Goal: Find specific page/section: Find specific page/section

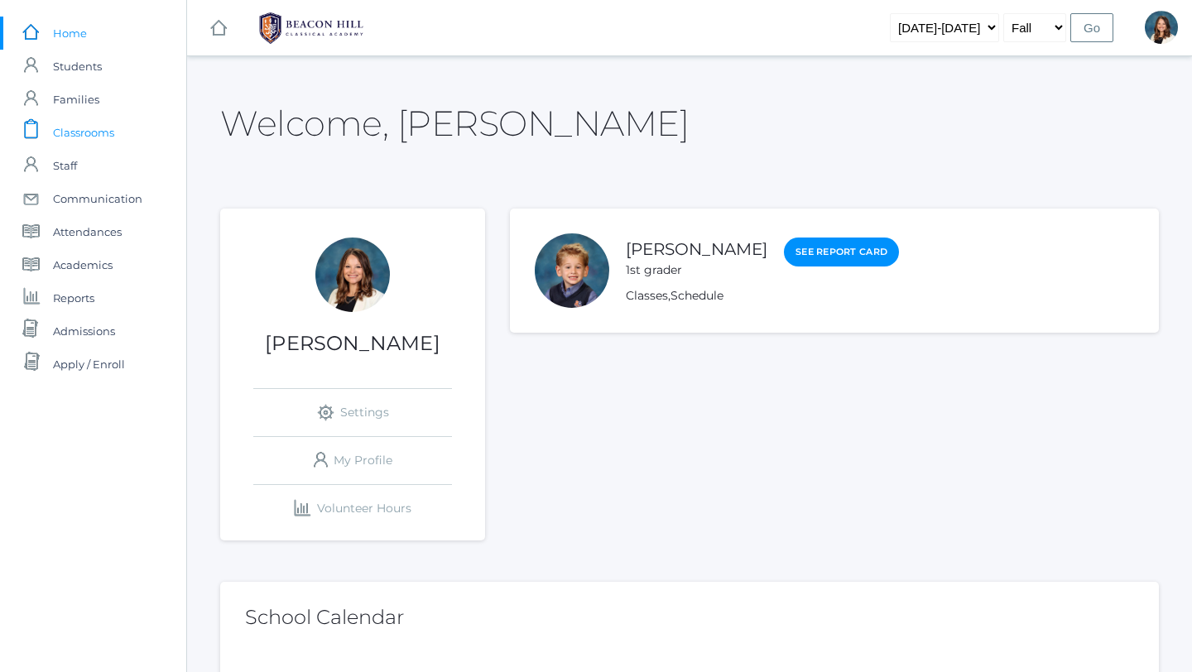
click at [94, 128] on span "Classrooms" at bounding box center [83, 132] width 61 height 33
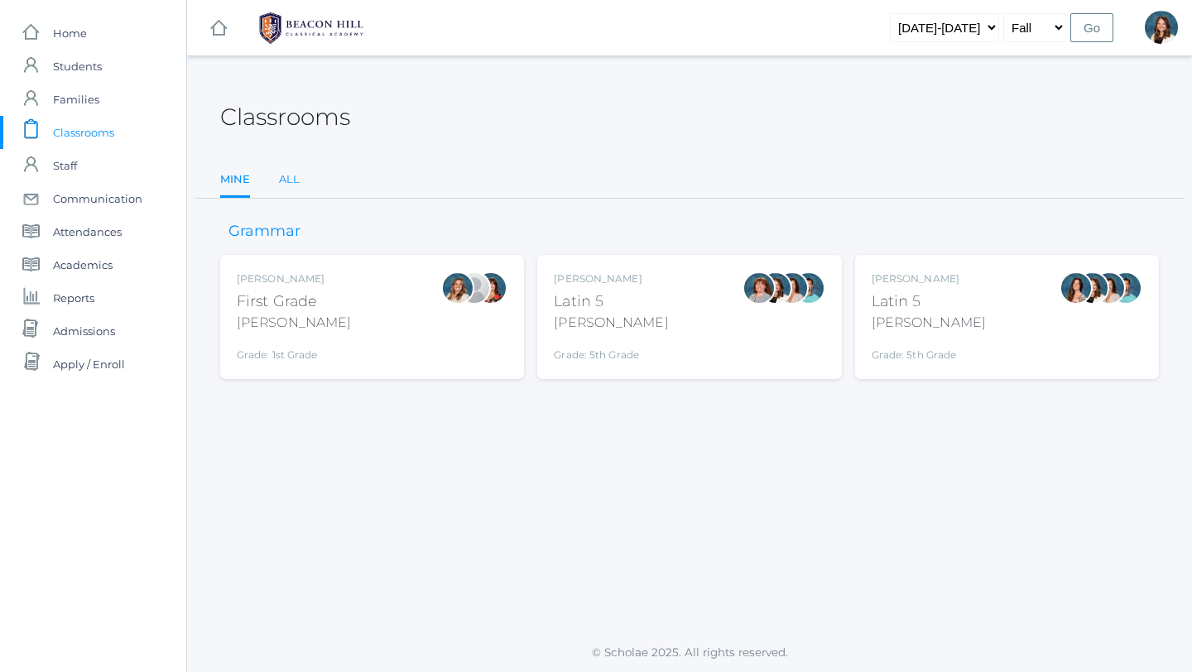
click at [293, 174] on link "All" at bounding box center [289, 179] width 21 height 33
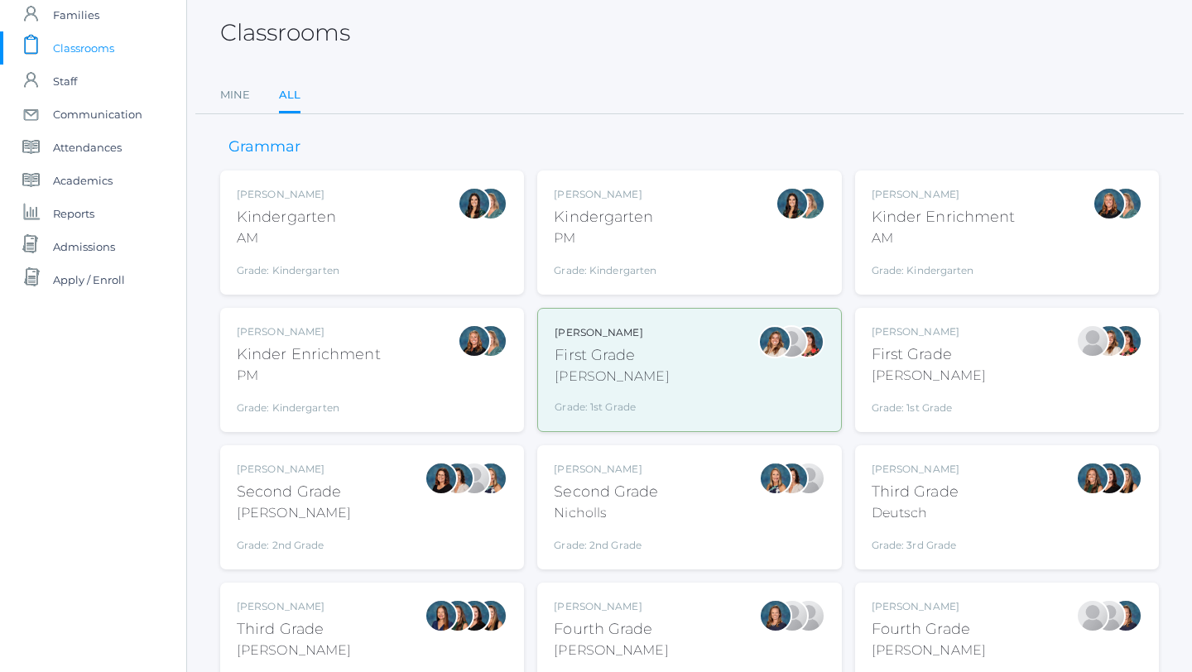
scroll to position [103, 0]
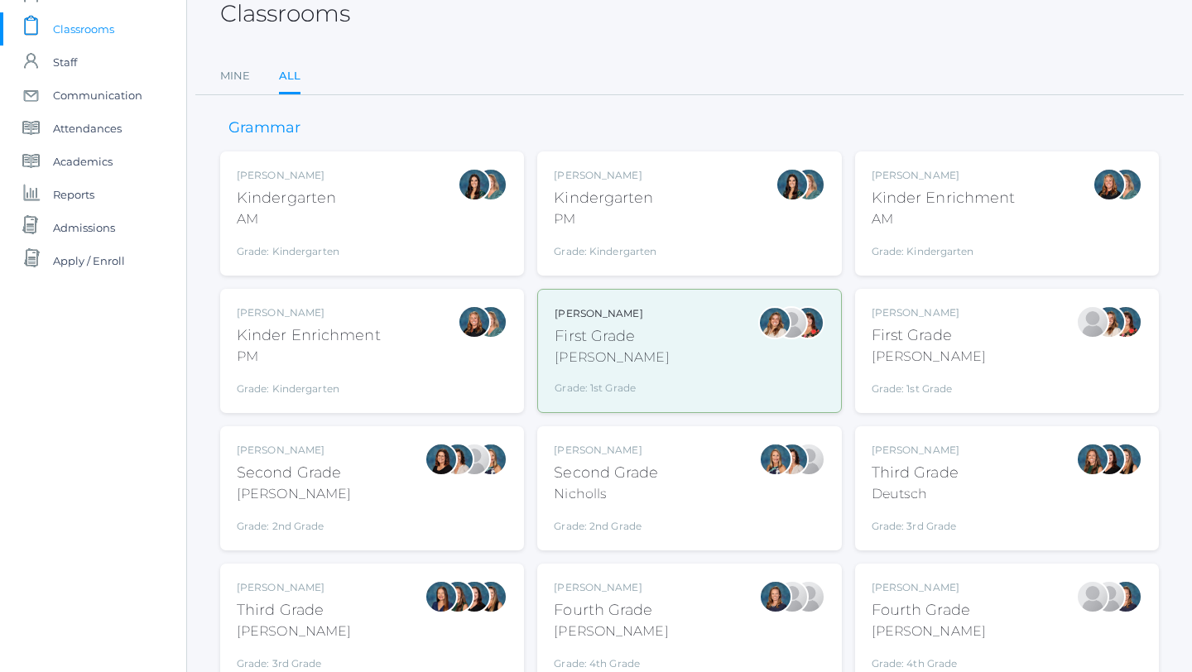
click at [675, 369] on div "[PERSON_NAME] First Grade [PERSON_NAME] Grade: 1st Grade 01LA" at bounding box center [689, 350] width 269 height 89
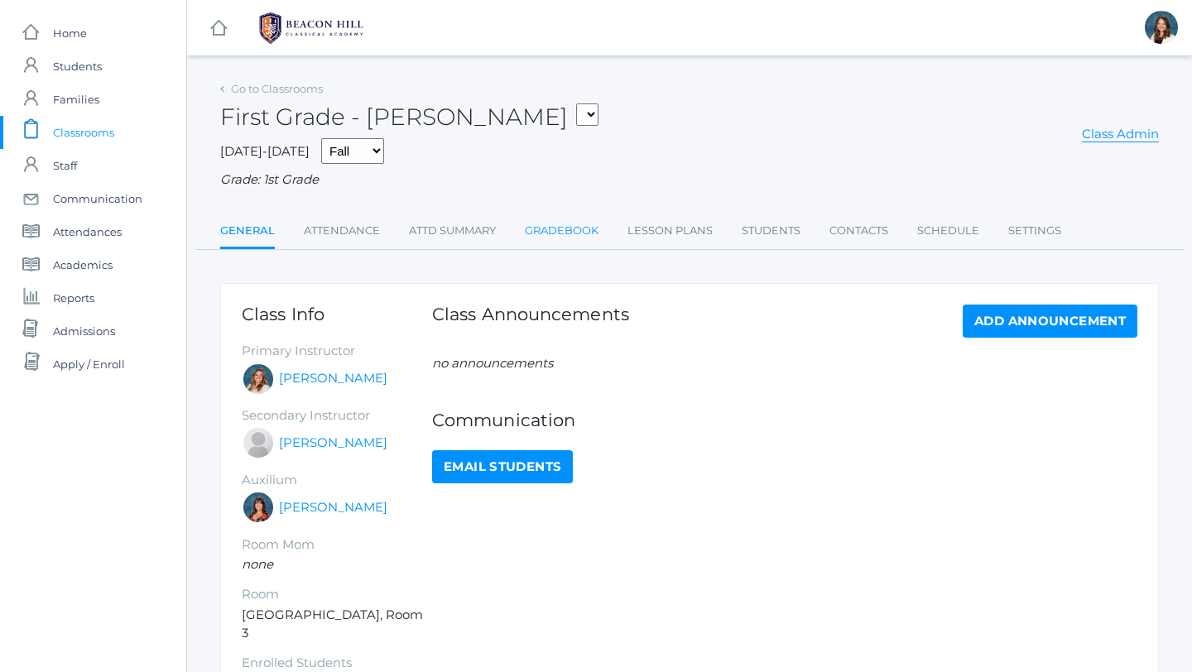
click at [562, 228] on link "Gradebook" at bounding box center [562, 230] width 74 height 33
